Goal: Check status: Check status

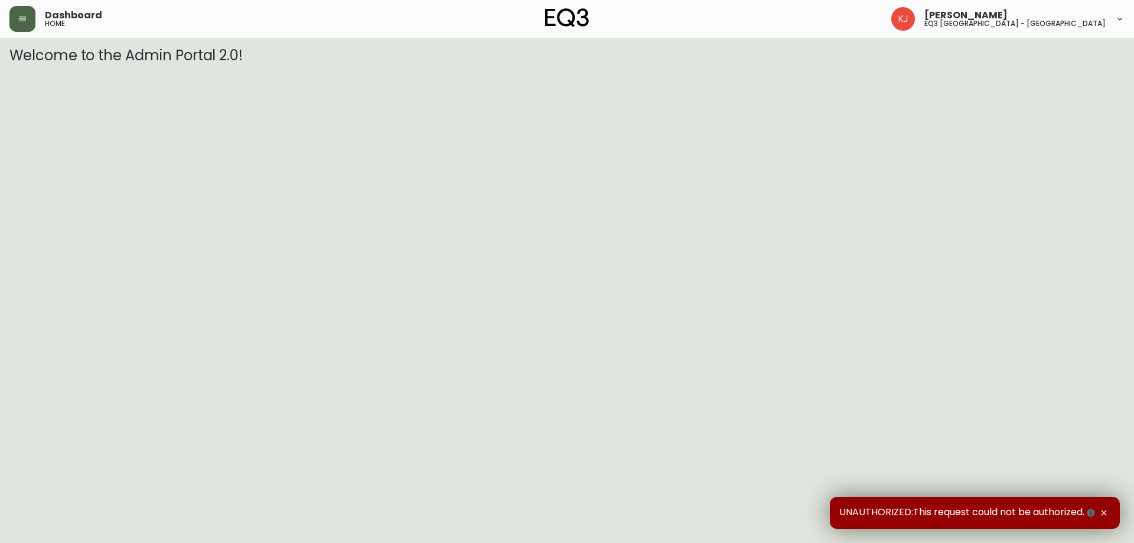
click at [28, 19] on button "button" at bounding box center [22, 19] width 26 height 26
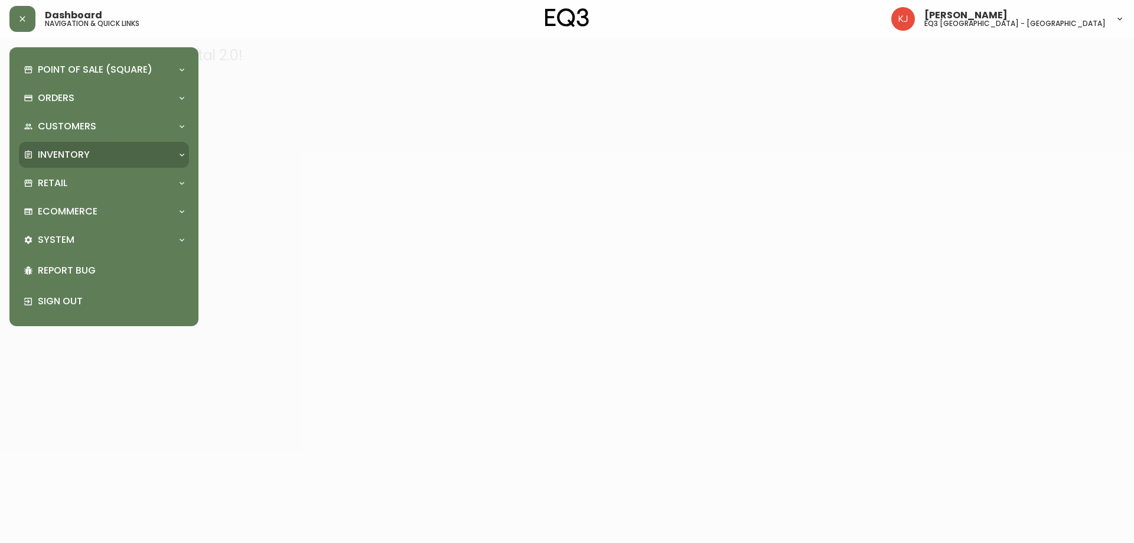
click at [49, 159] on p "Inventory" at bounding box center [64, 154] width 52 height 13
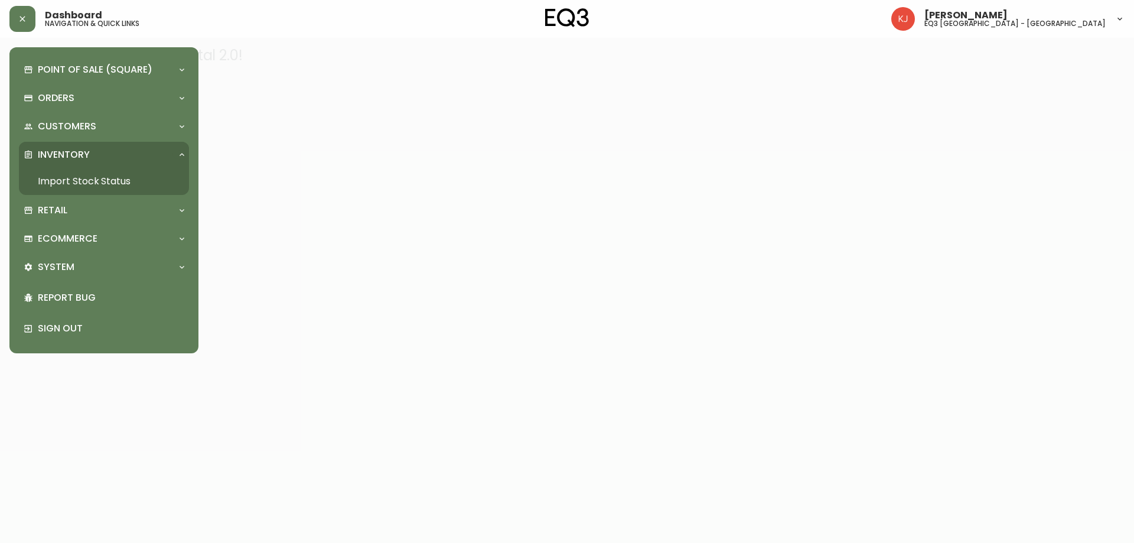
click at [58, 180] on link "Import Stock Status" at bounding box center [104, 181] width 170 height 27
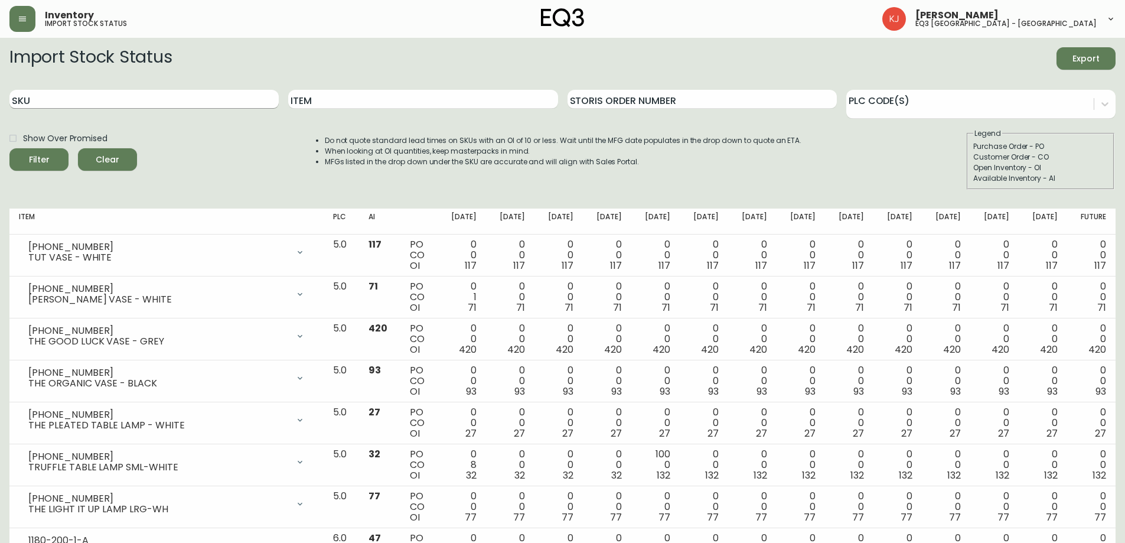
click at [70, 94] on input "SKU" at bounding box center [143, 99] width 269 height 19
click at [54, 93] on input "SKU" at bounding box center [143, 99] width 269 height 19
paste input "[PHONE_NUMBER]"
type input "[PHONE_NUMBER]"
click at [9, 148] on button "Filter" at bounding box center [38, 159] width 59 height 22
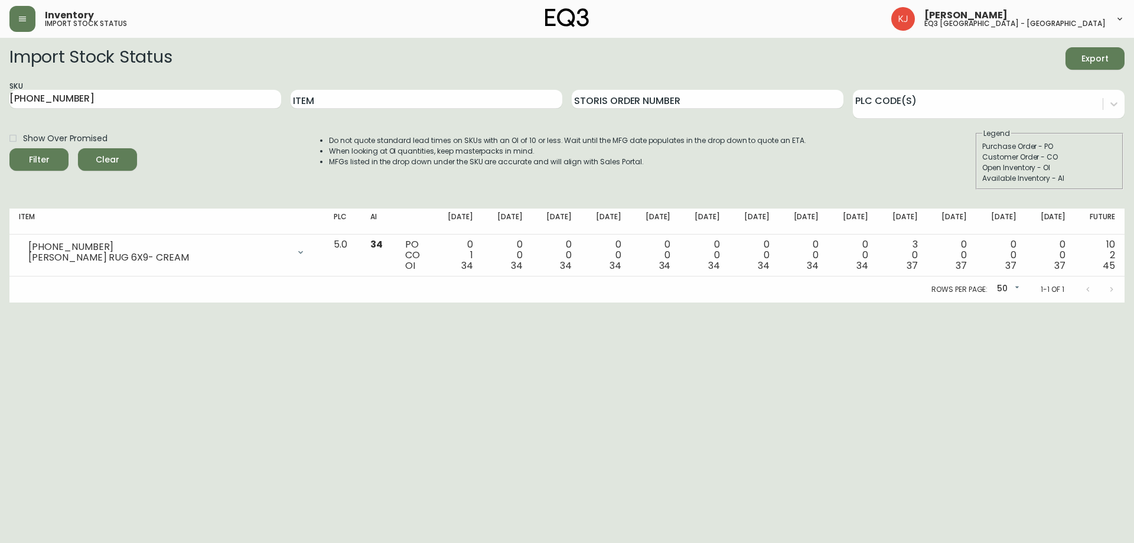
click at [827, 302] on html "Inventory import stock status [PERSON_NAME] eq3 [GEOGRAPHIC_DATA] - [GEOGRAPHIC…" at bounding box center [567, 151] width 1134 height 302
click at [751, 302] on html "Inventory import stock status [PERSON_NAME] eq3 [GEOGRAPHIC_DATA] - [GEOGRAPHIC…" at bounding box center [567, 151] width 1134 height 302
